Goal: Task Accomplishment & Management: Use online tool/utility

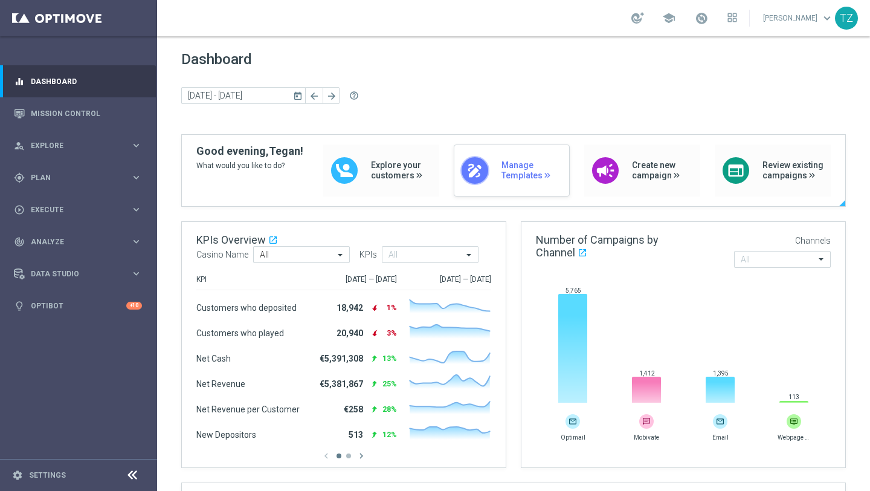
click at [501, 174] on span "Manage Templates" at bounding box center [532, 170] width 62 height 21
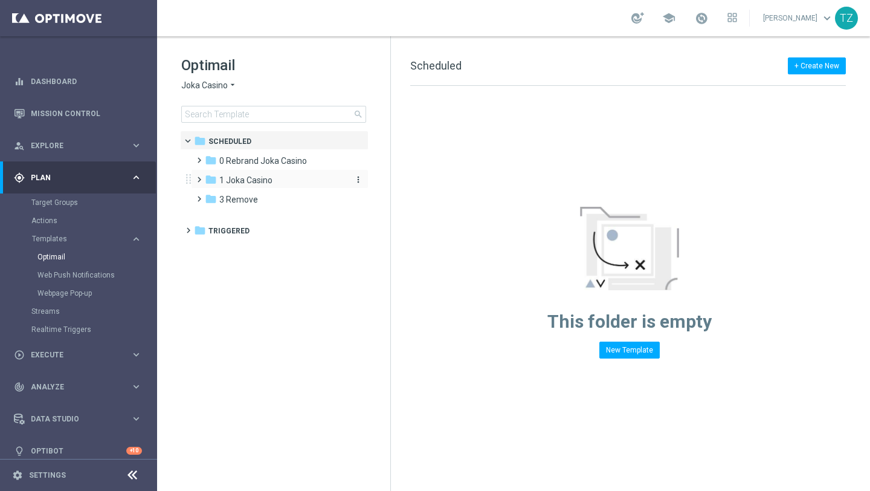
click at [240, 176] on span "1 Joka Casino" at bounding box center [245, 180] width 53 height 11
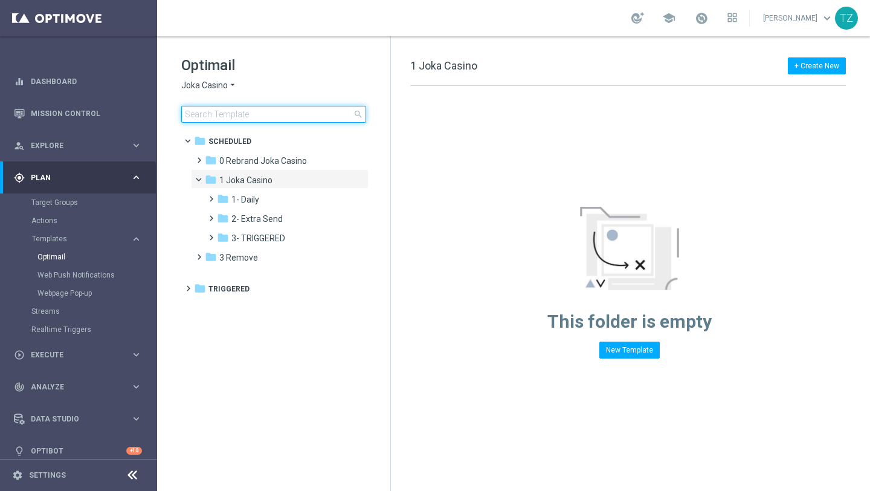
click at [261, 117] on input at bounding box center [273, 114] width 185 height 17
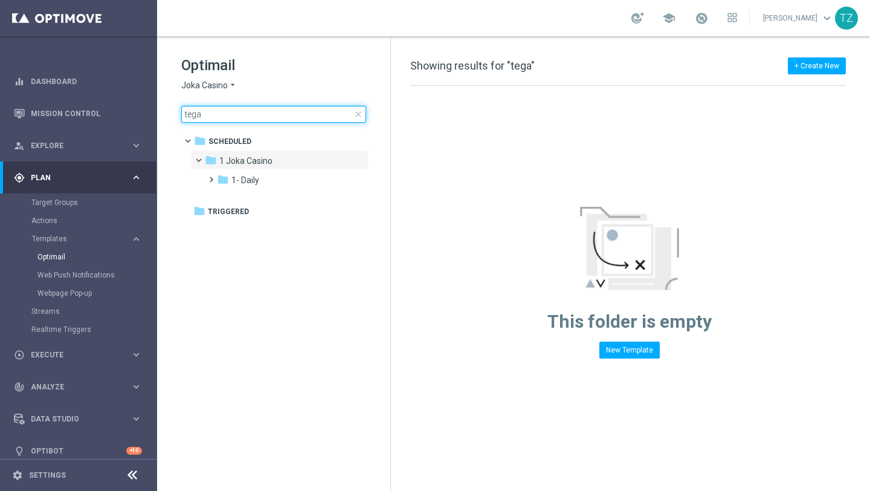
type input "tegan"
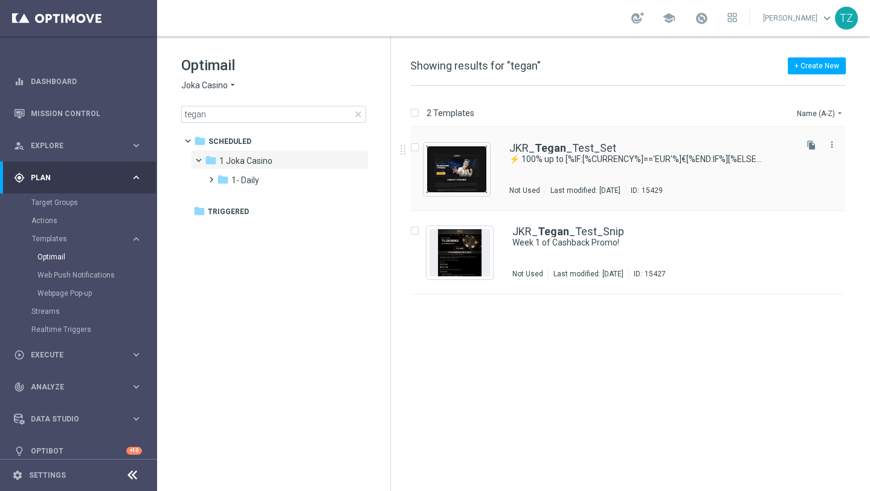
click at [475, 161] on img "Press SPACE to select this row." at bounding box center [456, 169] width 60 height 47
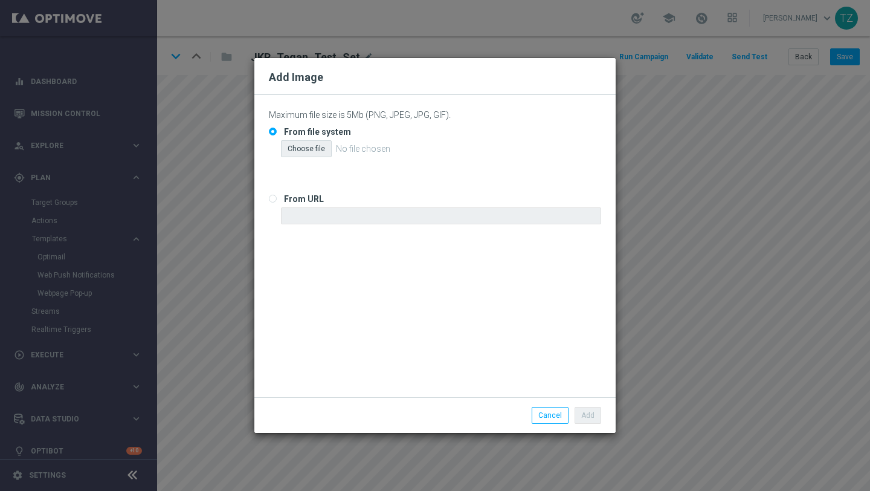
click at [304, 151] on div "Choose file" at bounding box center [306, 148] width 51 height 17
type input "C:\fakepath\Top-Pick-1.png"
click at [586, 416] on button "Add" at bounding box center [587, 415] width 27 height 17
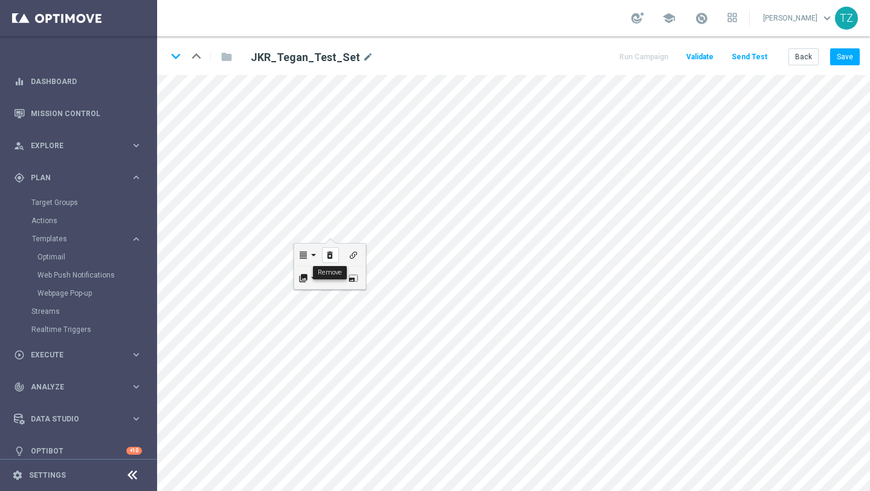
click at [336, 256] on div "delete_forever" at bounding box center [330, 255] width 17 height 16
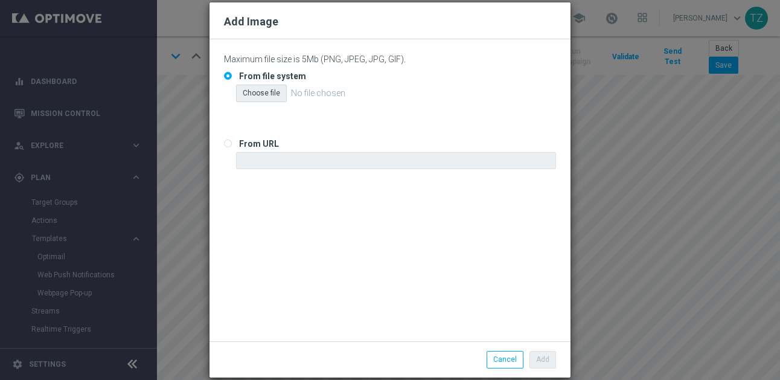
click at [268, 92] on div "Choose file" at bounding box center [261, 93] width 51 height 17
type input "C:\fakepath\Top-Pick-1.png"
click at [551, 361] on button "Add" at bounding box center [543, 359] width 27 height 17
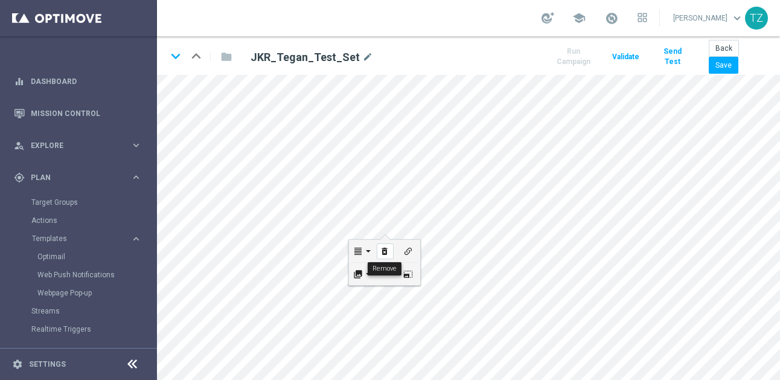
click at [387, 247] on icon "delete_forever" at bounding box center [384, 251] width 9 height 10
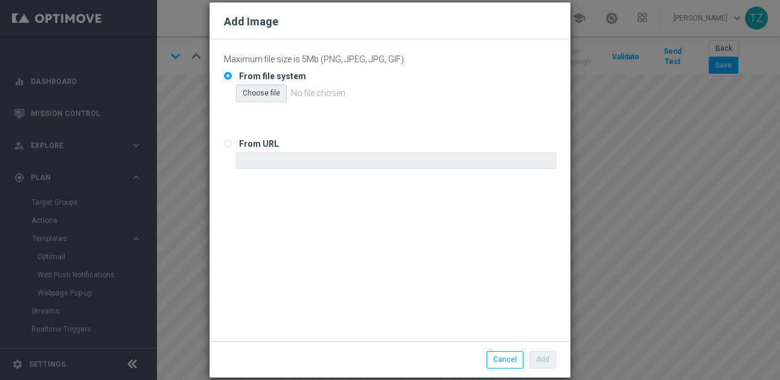
click at [254, 91] on div "Choose file" at bounding box center [261, 93] width 51 height 17
type input "C:\fakepath\Top-Pick-2.png"
click at [545, 356] on button "Add" at bounding box center [543, 359] width 27 height 17
click at [269, 94] on div "Choose file" at bounding box center [261, 93] width 51 height 17
type input "C:\fakepath\Top-Pick-3.png"
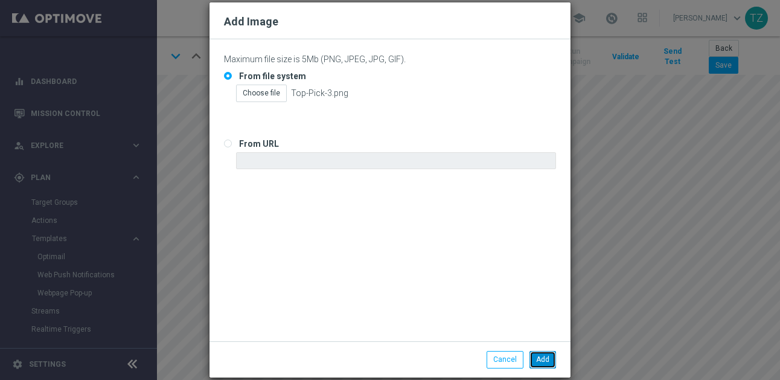
click at [550, 363] on button "Add" at bounding box center [543, 359] width 27 height 17
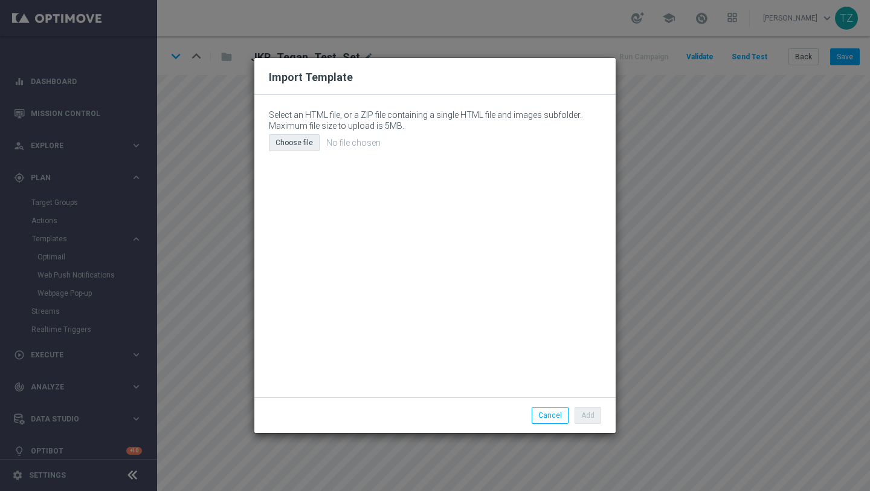
click at [303, 146] on div "Choose file" at bounding box center [294, 142] width 51 height 17
type input "C:\fakepath\email (21).html"
click at [593, 414] on button "Add" at bounding box center [587, 415] width 27 height 17
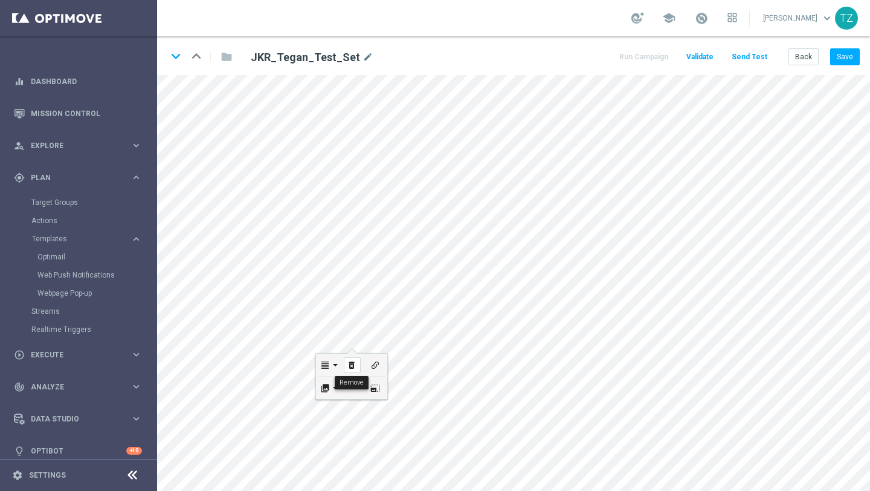
click at [355, 363] on icon "delete_forever" at bounding box center [351, 365] width 9 height 10
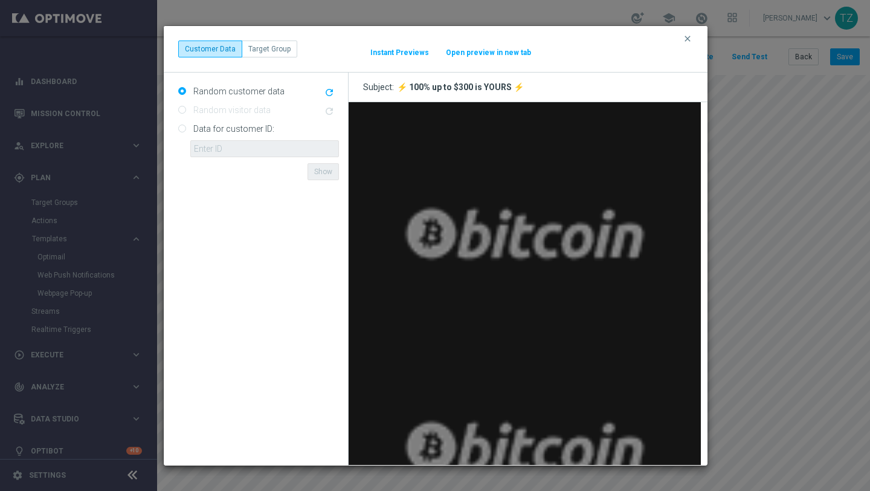
scroll to position [2874, 0]
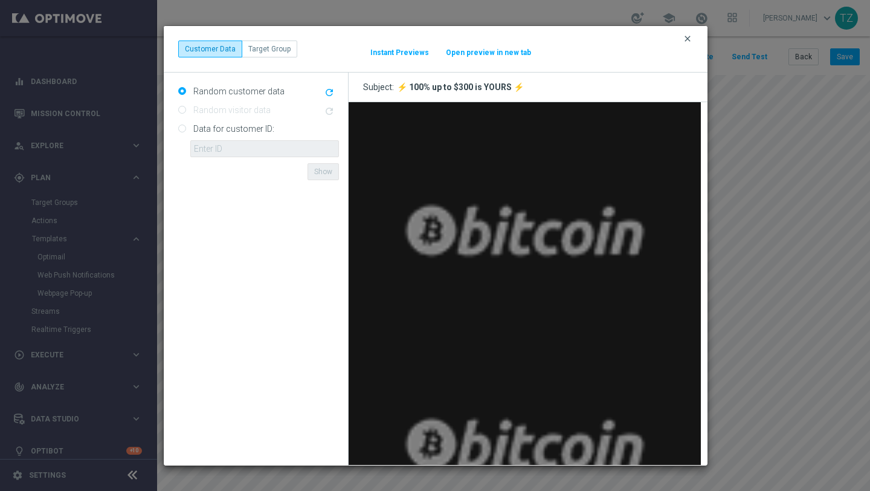
click at [689, 36] on icon "clear" at bounding box center [688, 39] width 10 height 10
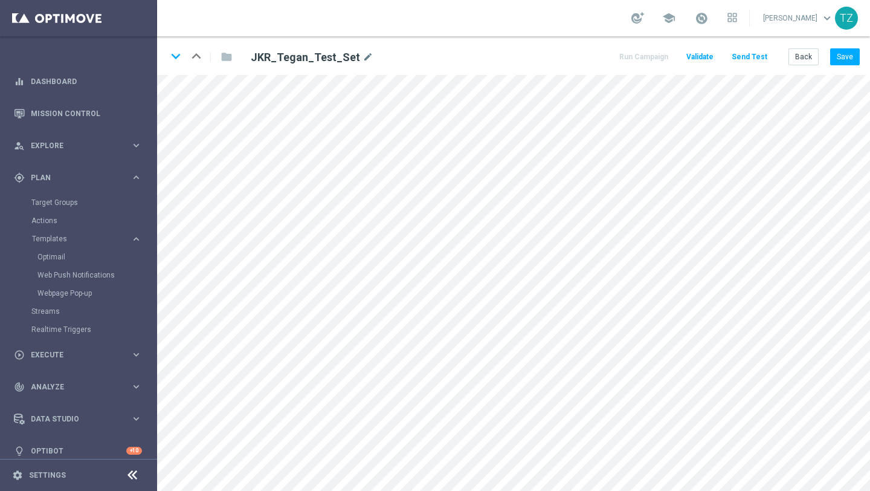
click at [758, 56] on button "Send Test" at bounding box center [749, 57] width 39 height 16
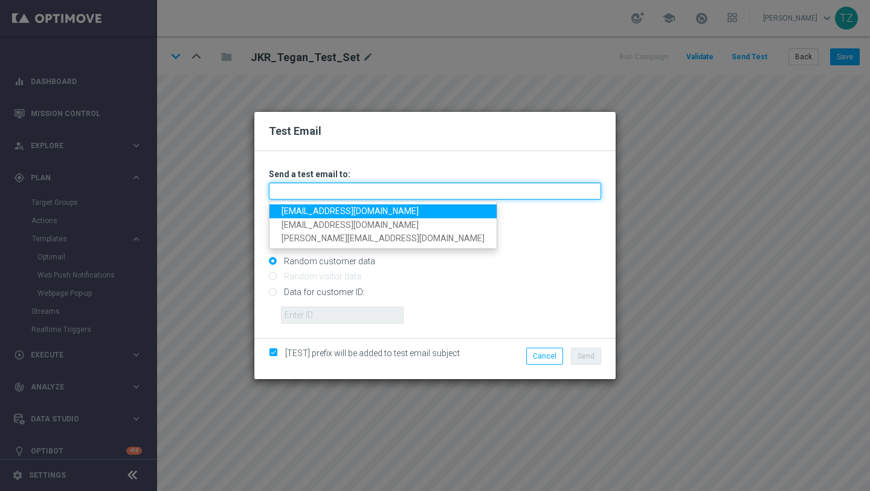
click at [379, 190] on input "text" at bounding box center [435, 190] width 332 height 17
type input "[EMAIL_ADDRESS][DOMAIN_NAME],[EMAIL_ADDRESS][DOMAIN_NAME]"
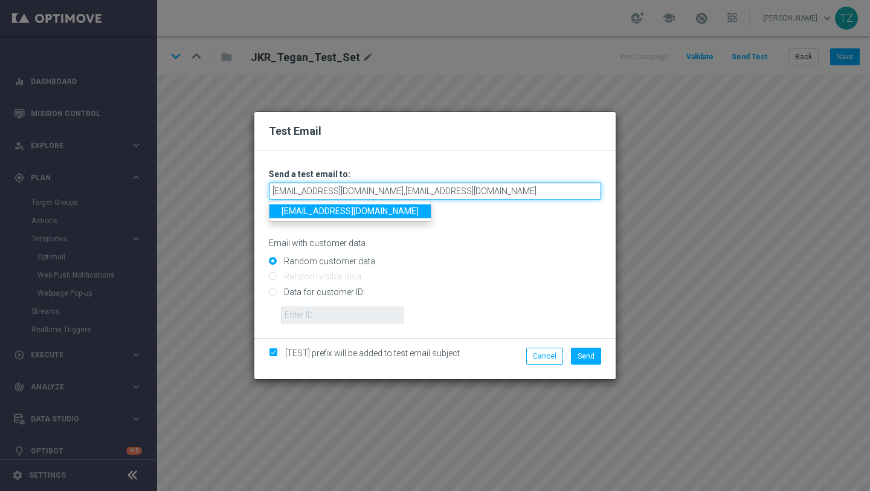
click at [507, 191] on input "[EMAIL_ADDRESS][DOMAIN_NAME],[EMAIL_ADDRESS][DOMAIN_NAME]" at bounding box center [435, 190] width 332 height 17
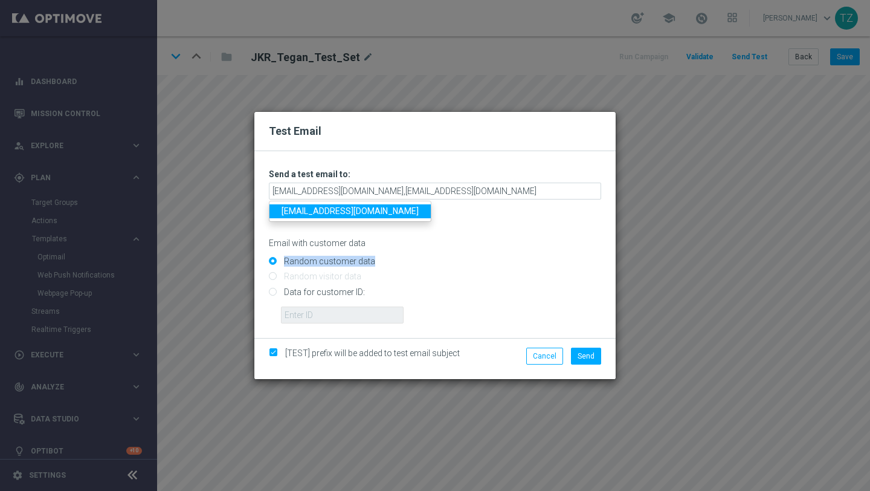
click at [510, 257] on div "Random customer data" at bounding box center [435, 258] width 332 height 15
click at [591, 358] on span "Send" at bounding box center [586, 356] width 17 height 8
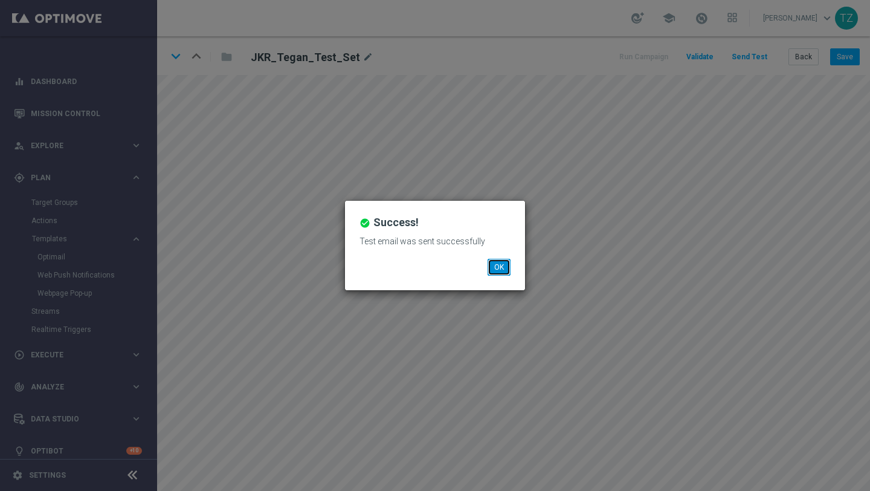
click at [498, 265] on button "OK" at bounding box center [499, 267] width 23 height 17
